Goal: Task Accomplishment & Management: Manage account settings

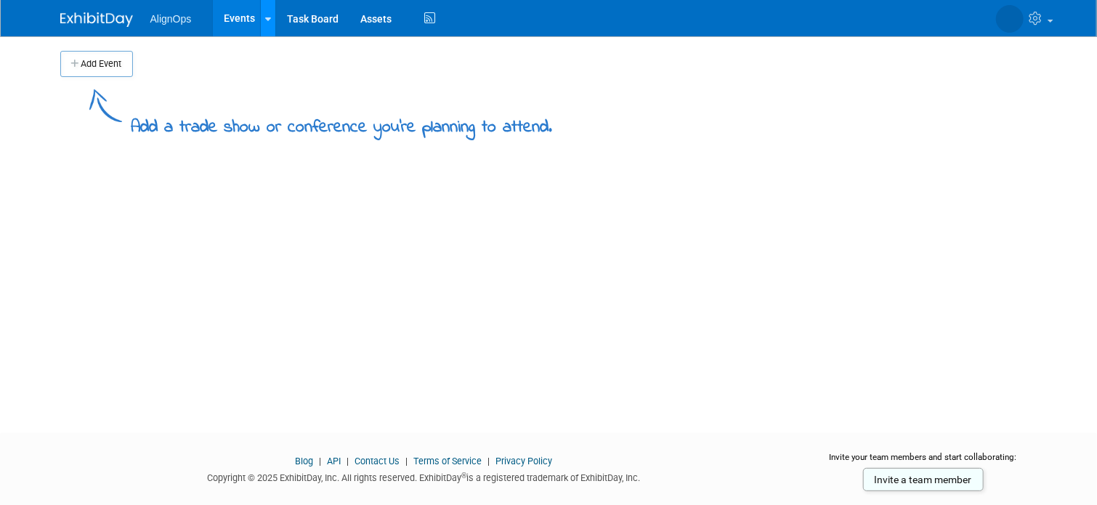
click at [265, 25] on div at bounding box center [268, 18] width 6 height 15
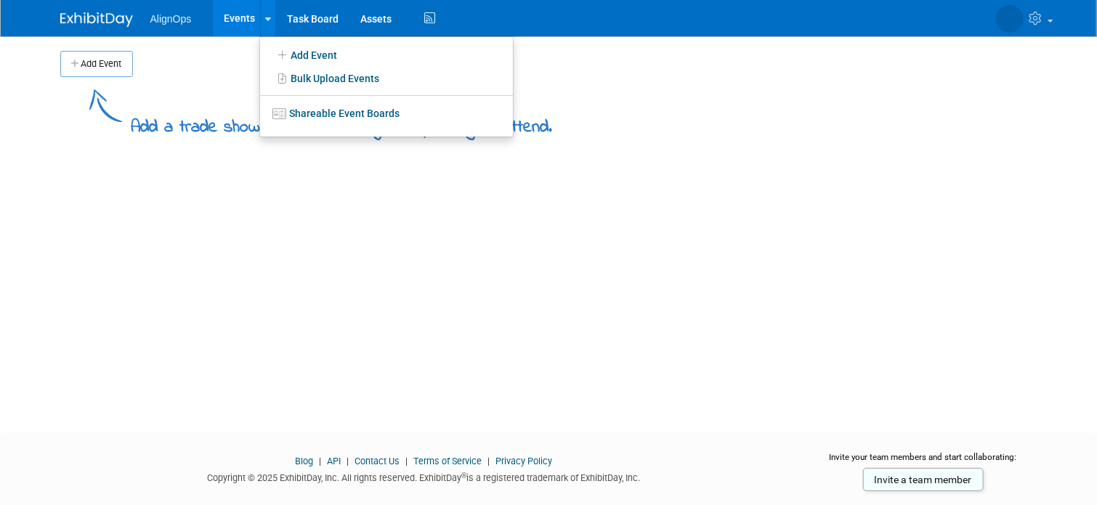
click at [213, 19] on link "Events" at bounding box center [239, 18] width 53 height 36
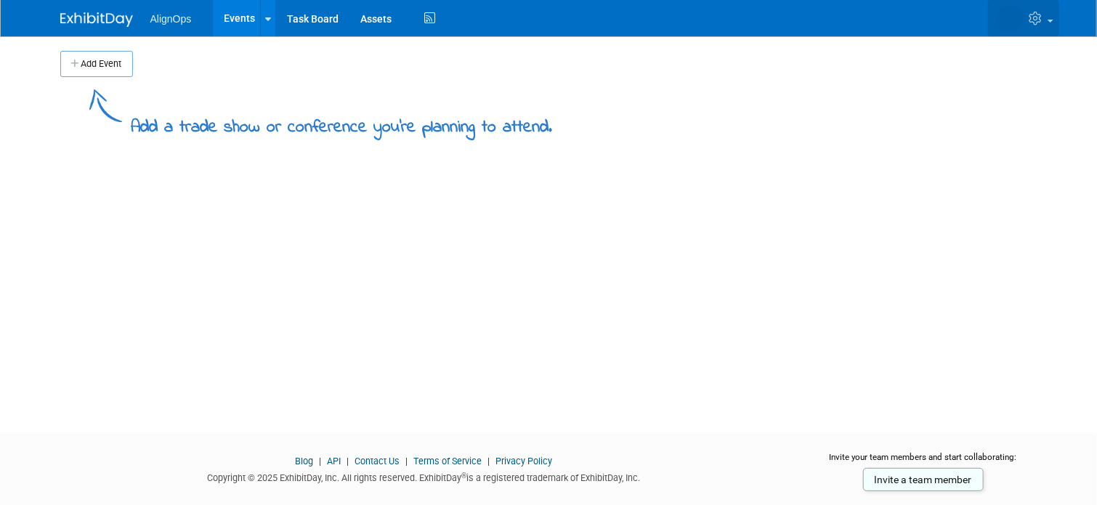
click at [1046, 19] on icon at bounding box center [1038, 18] width 17 height 13
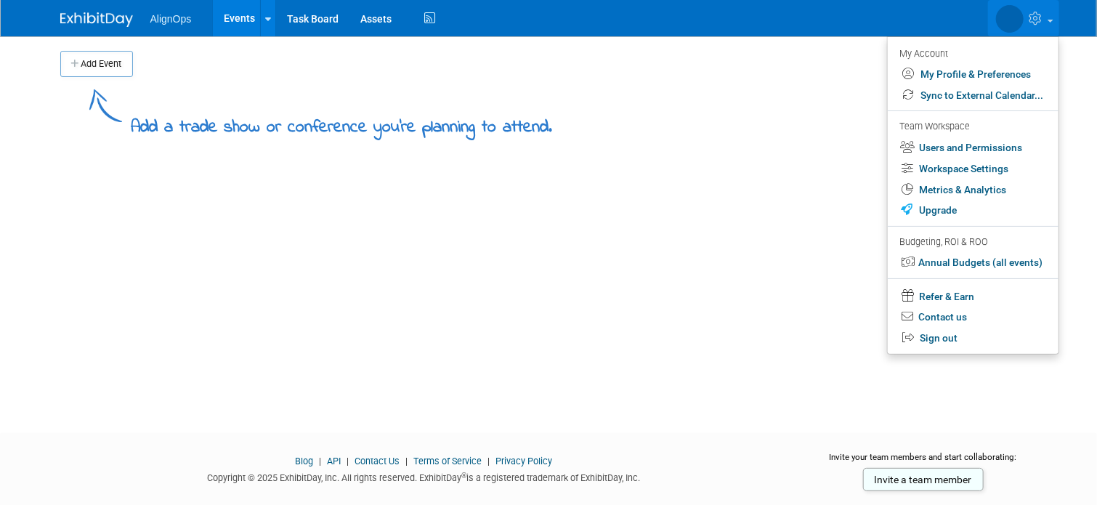
click at [1057, 23] on link at bounding box center [1023, 18] width 71 height 36
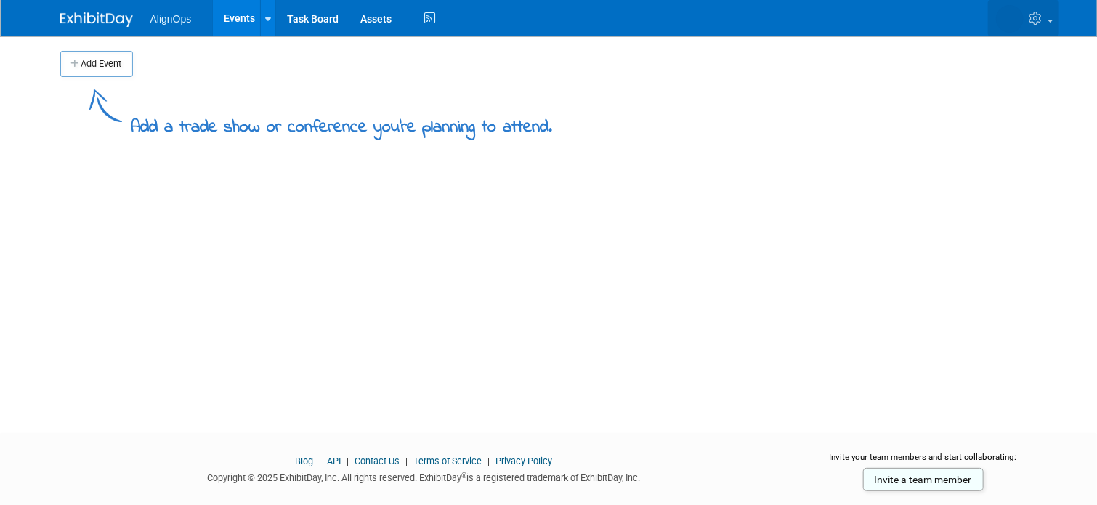
click at [1059, 17] on link at bounding box center [1023, 18] width 71 height 36
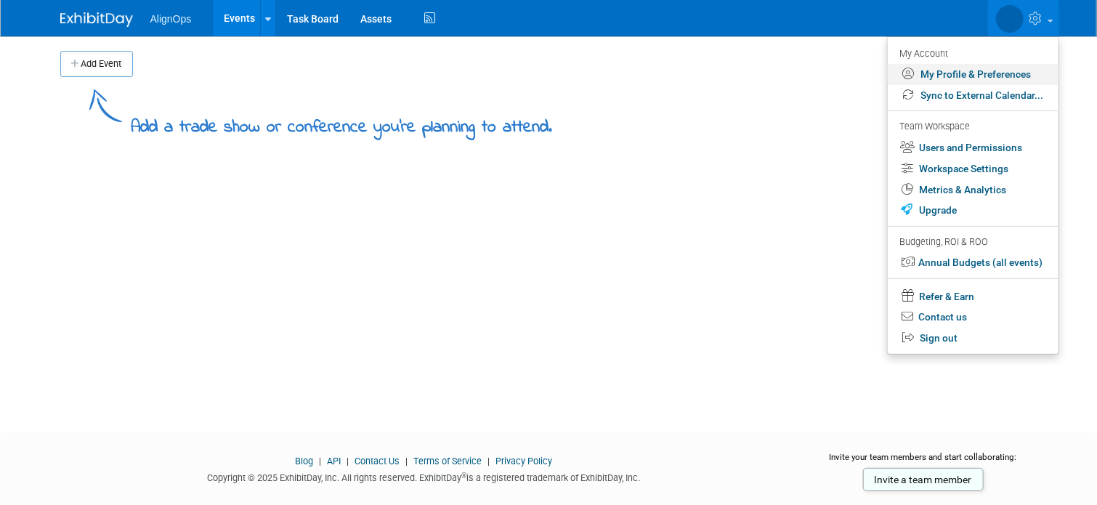
click at [990, 71] on link "My Profile & Preferences" at bounding box center [973, 74] width 171 height 21
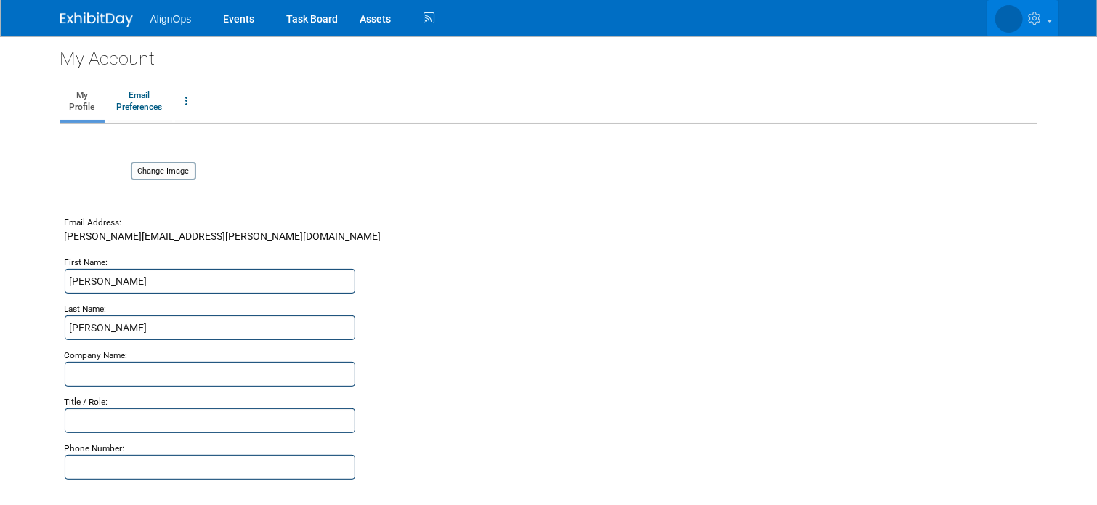
click at [1053, 22] on span at bounding box center [1050, 21] width 6 height 3
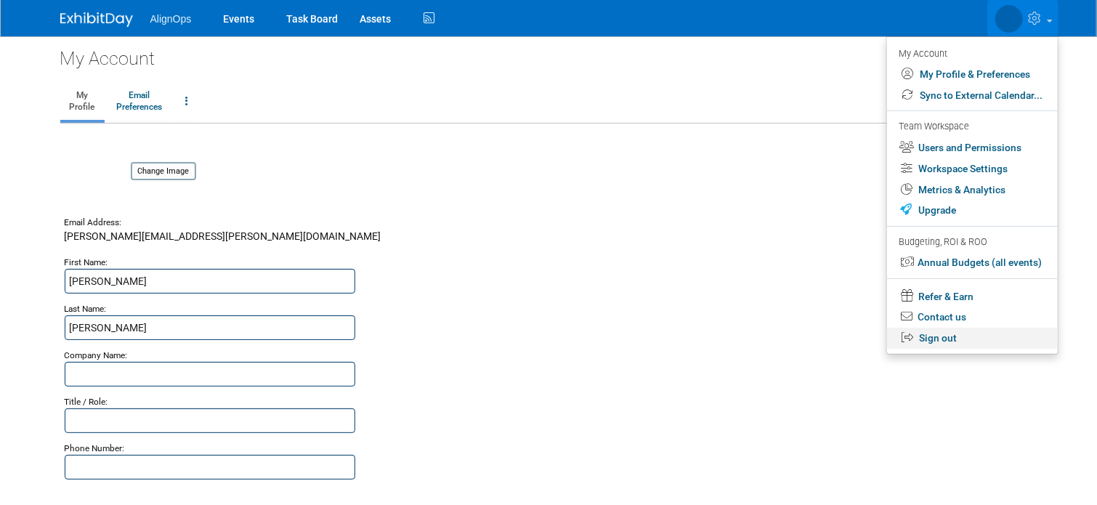
click at [983, 338] on link "Sign out" at bounding box center [972, 338] width 171 height 21
